Goal: Navigation & Orientation: Find specific page/section

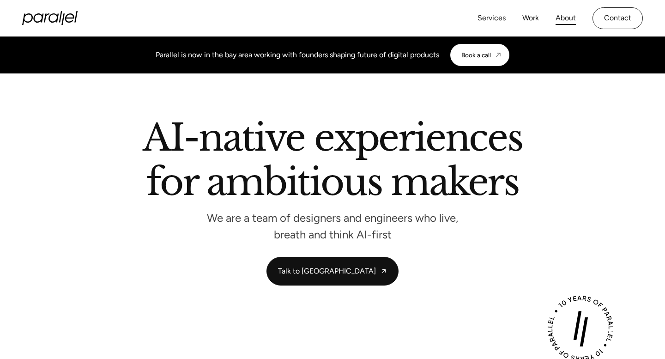
click at [569, 19] on link "About" at bounding box center [566, 18] width 20 height 13
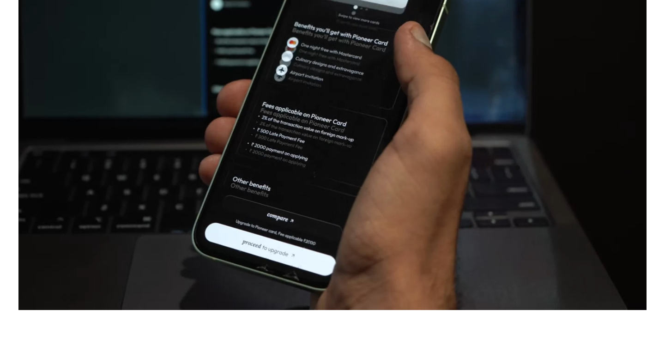
scroll to position [353, 0]
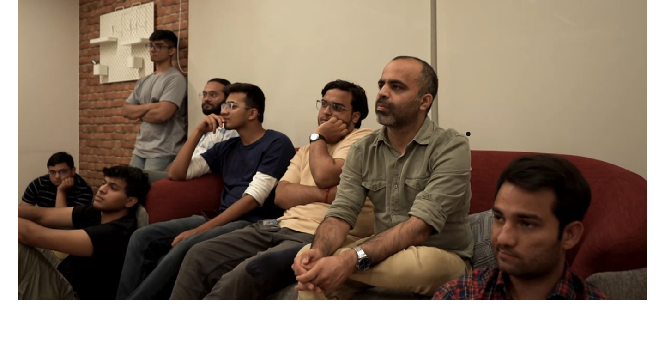
click at [468, 134] on video at bounding box center [332, 116] width 628 height 370
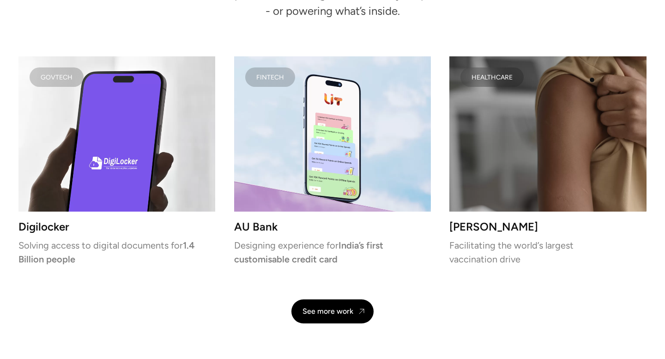
scroll to position [1916, 0]
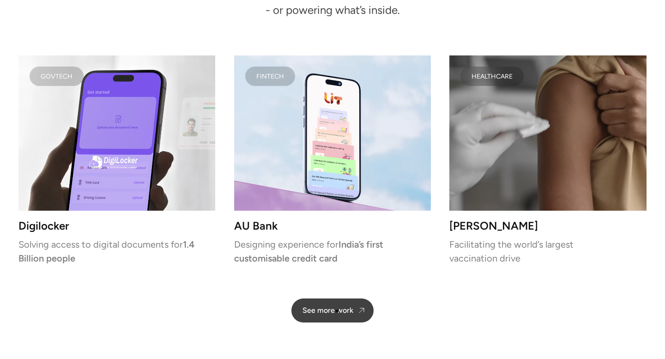
click at [337, 311] on div "See more work" at bounding box center [328, 310] width 51 height 9
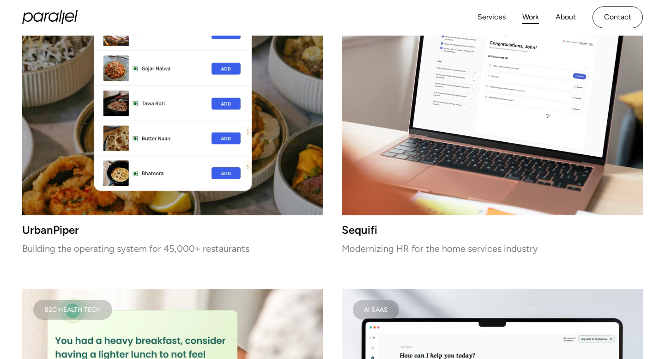
scroll to position [1863, 0]
